Goal: Task Accomplishment & Management: Complete application form

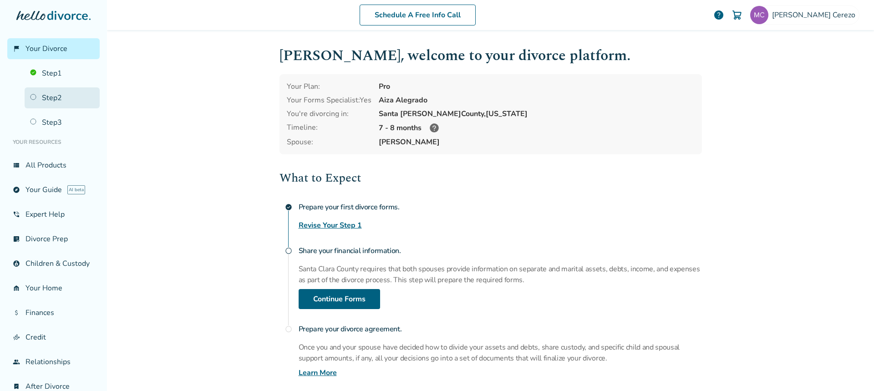
click at [52, 98] on link "Step 2" at bounding box center [62, 97] width 75 height 21
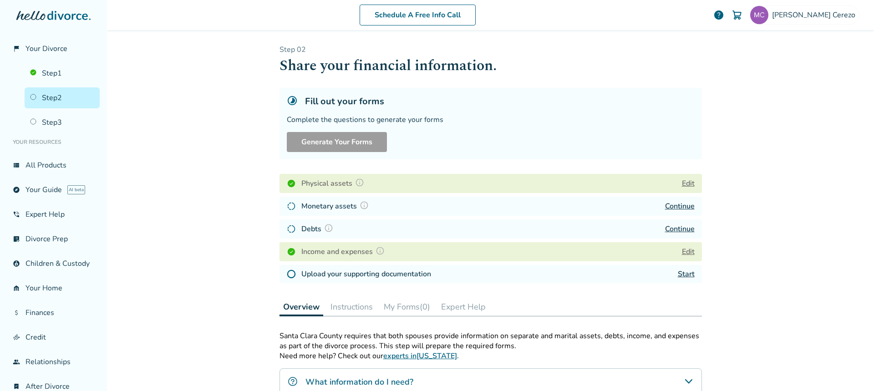
click at [676, 205] on link "Continue" at bounding box center [680, 206] width 30 height 10
click at [666, 206] on link "Continue" at bounding box center [680, 206] width 30 height 10
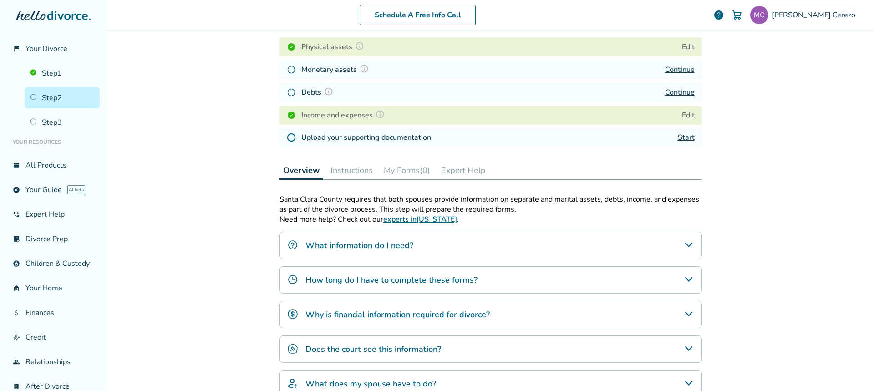
scroll to position [46, 0]
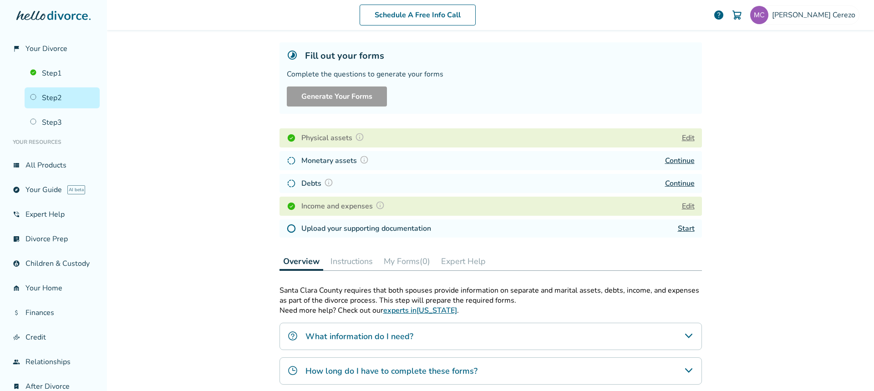
click at [677, 160] on link "Continue" at bounding box center [680, 161] width 30 height 10
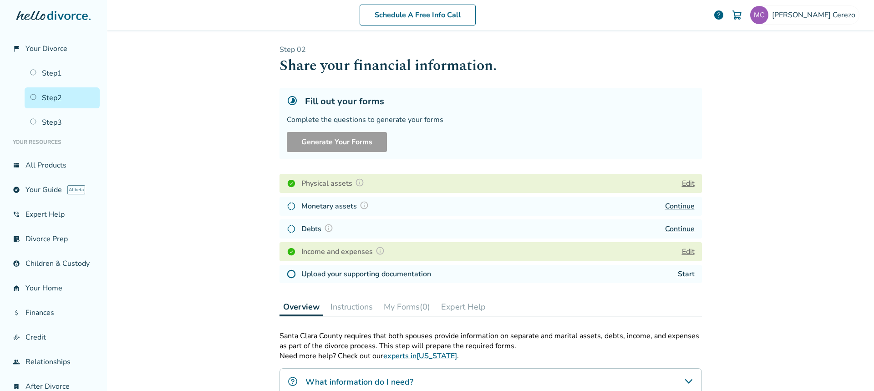
click at [677, 228] on link "Continue" at bounding box center [680, 229] width 30 height 10
